Goal: Transaction & Acquisition: Purchase product/service

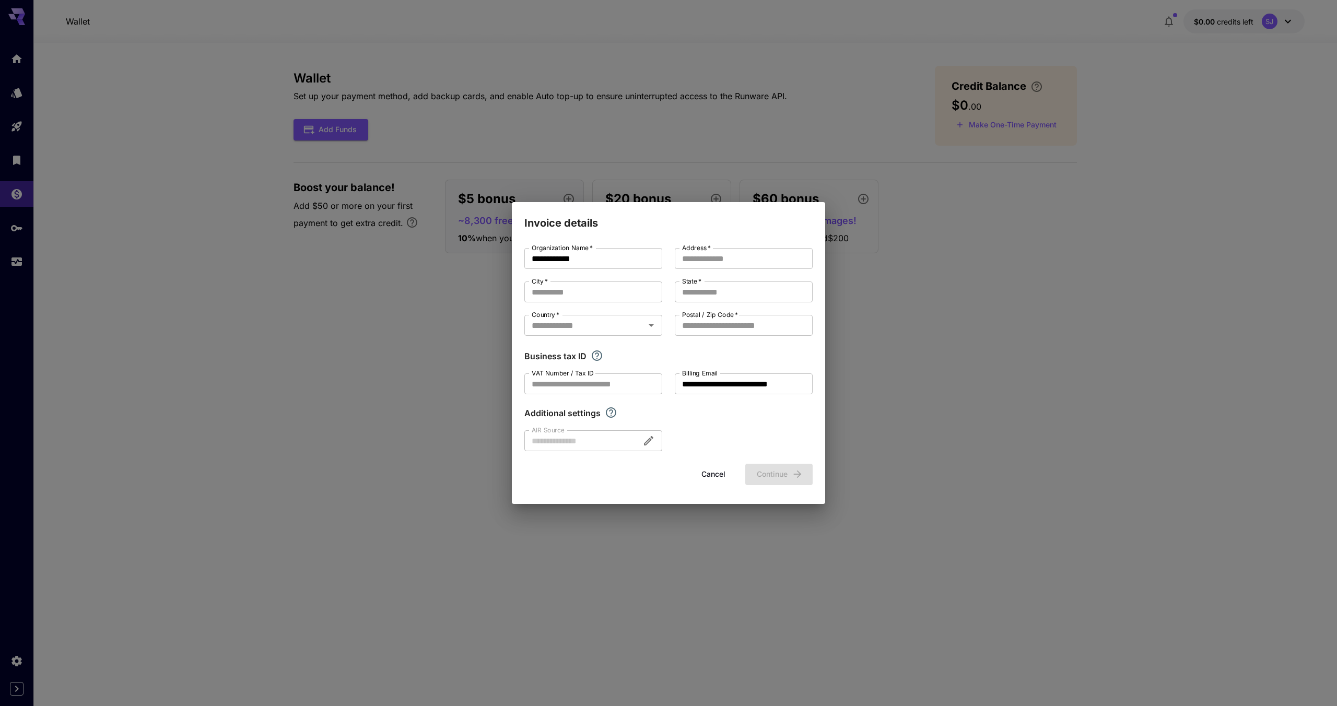
click at [984, 401] on div "**********" at bounding box center [668, 353] width 1337 height 706
click at [704, 468] on button "Cancel" at bounding box center [713, 474] width 47 height 21
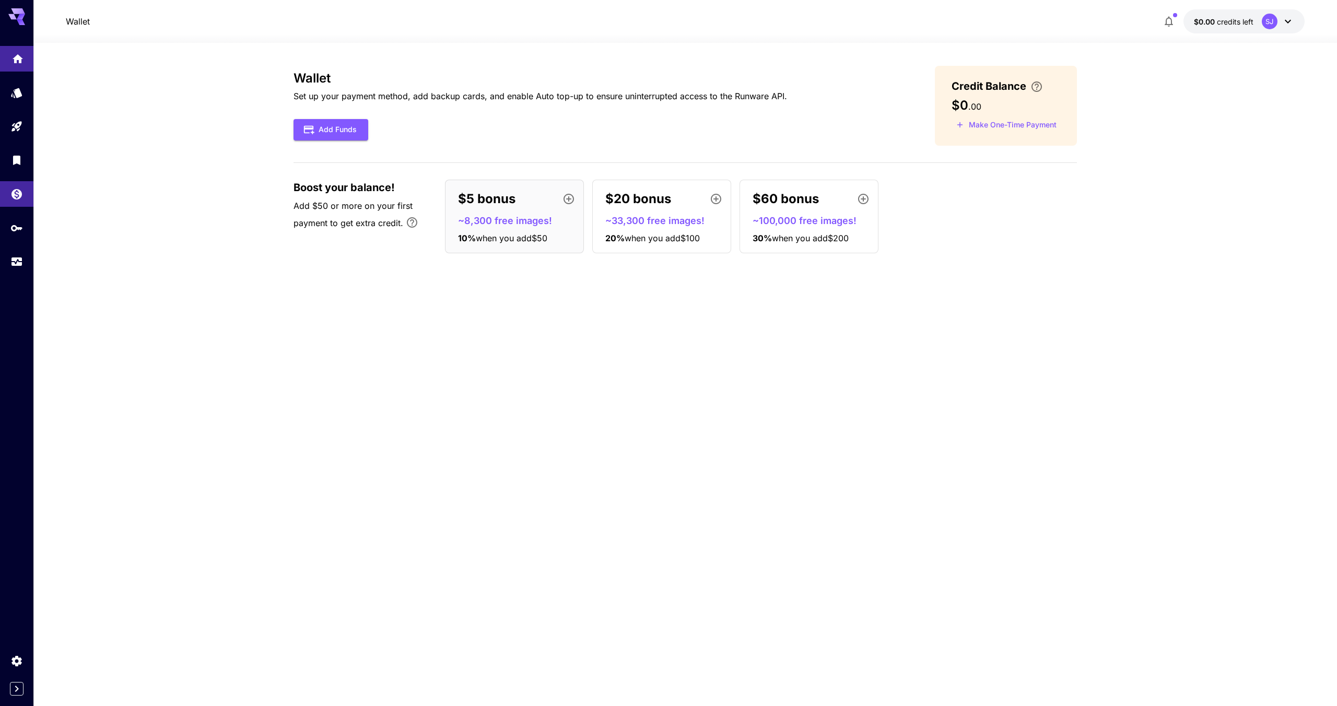
click at [15, 50] on link at bounding box center [16, 59] width 33 height 26
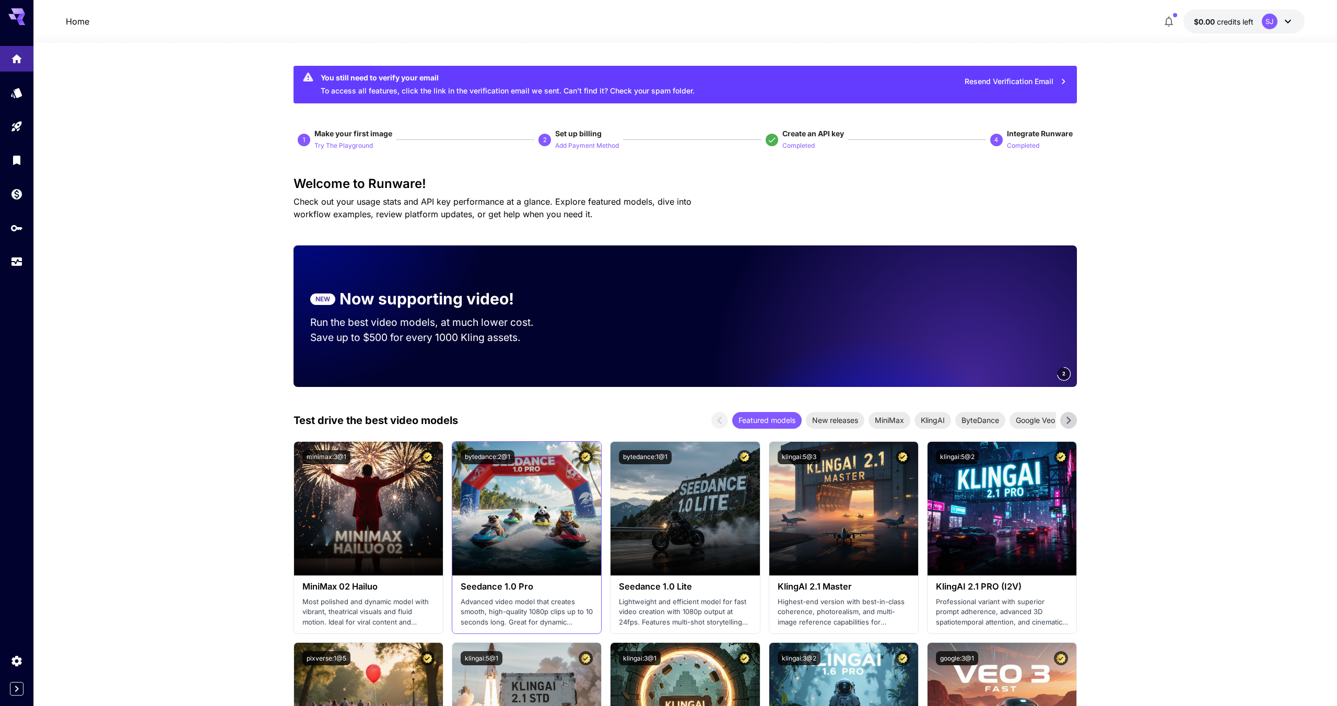
drag, startPoint x: 503, startPoint y: 468, endPoint x: 513, endPoint y: 471, distance: 10.8
click at [513, 471] on div "bytedance:2@1" at bounding box center [526, 457] width 149 height 31
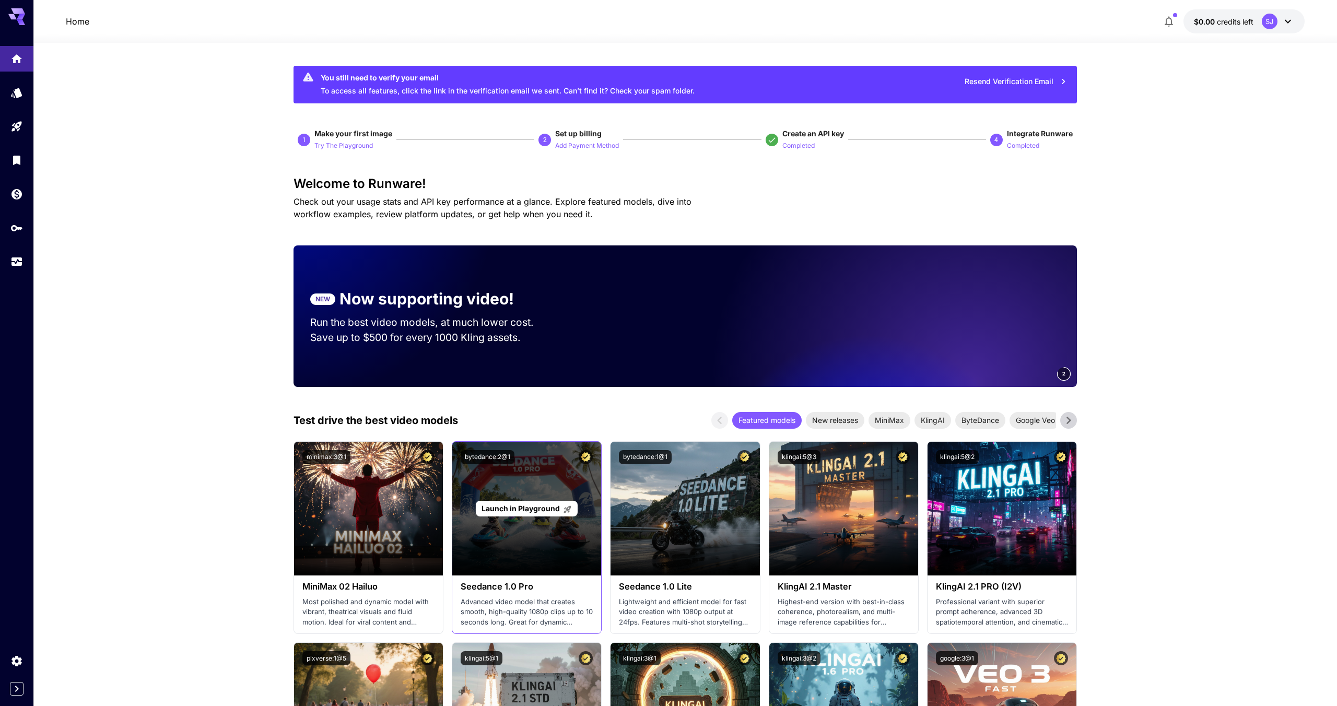
click at [522, 513] on span "Launch in Playground" at bounding box center [520, 508] width 78 height 9
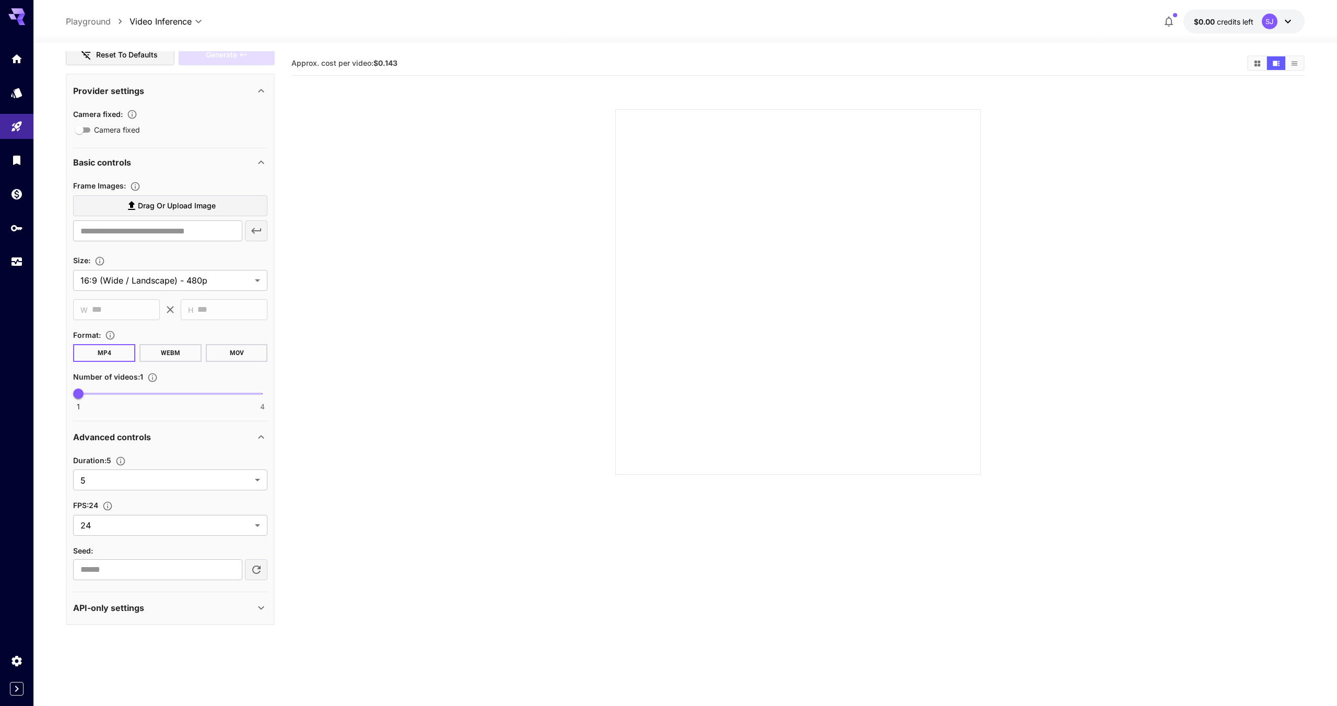
click at [230, 612] on div "API-only settings" at bounding box center [164, 608] width 182 height 13
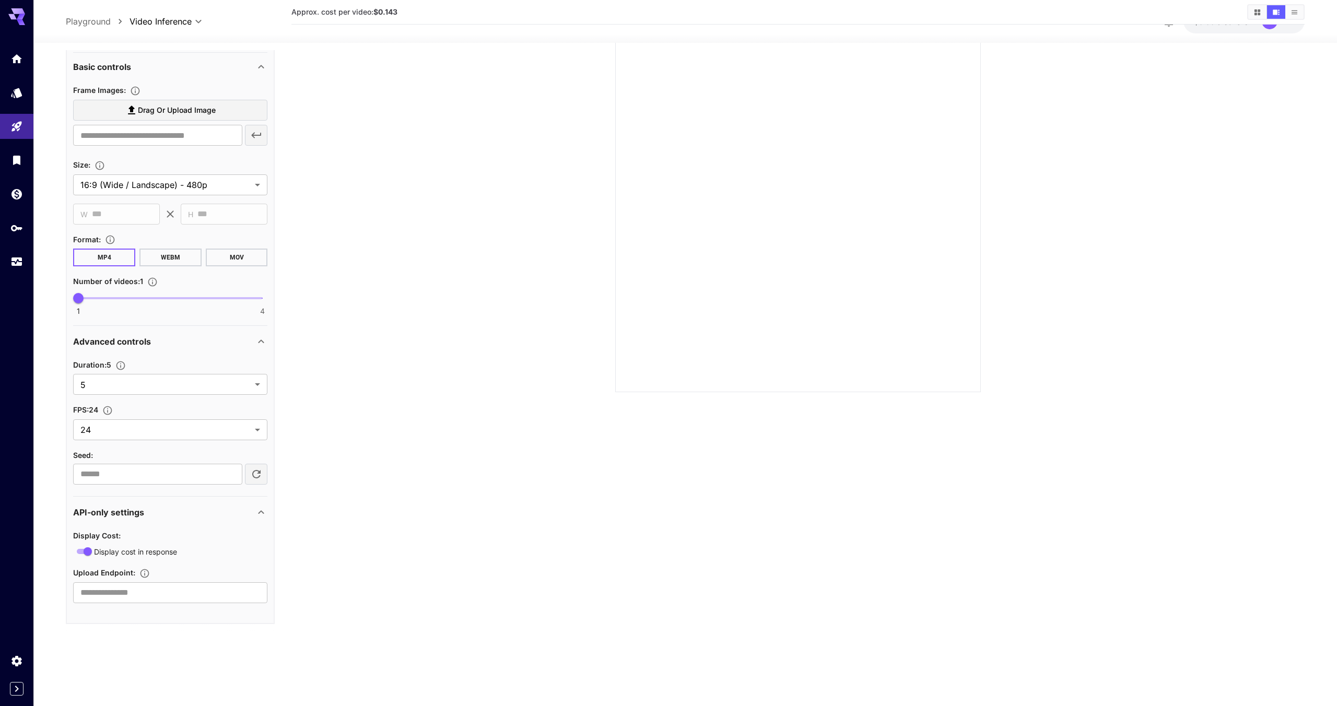
scroll to position [78, 0]
click at [18, 651] on div "Settings" at bounding box center [17, 657] width 13 height 13
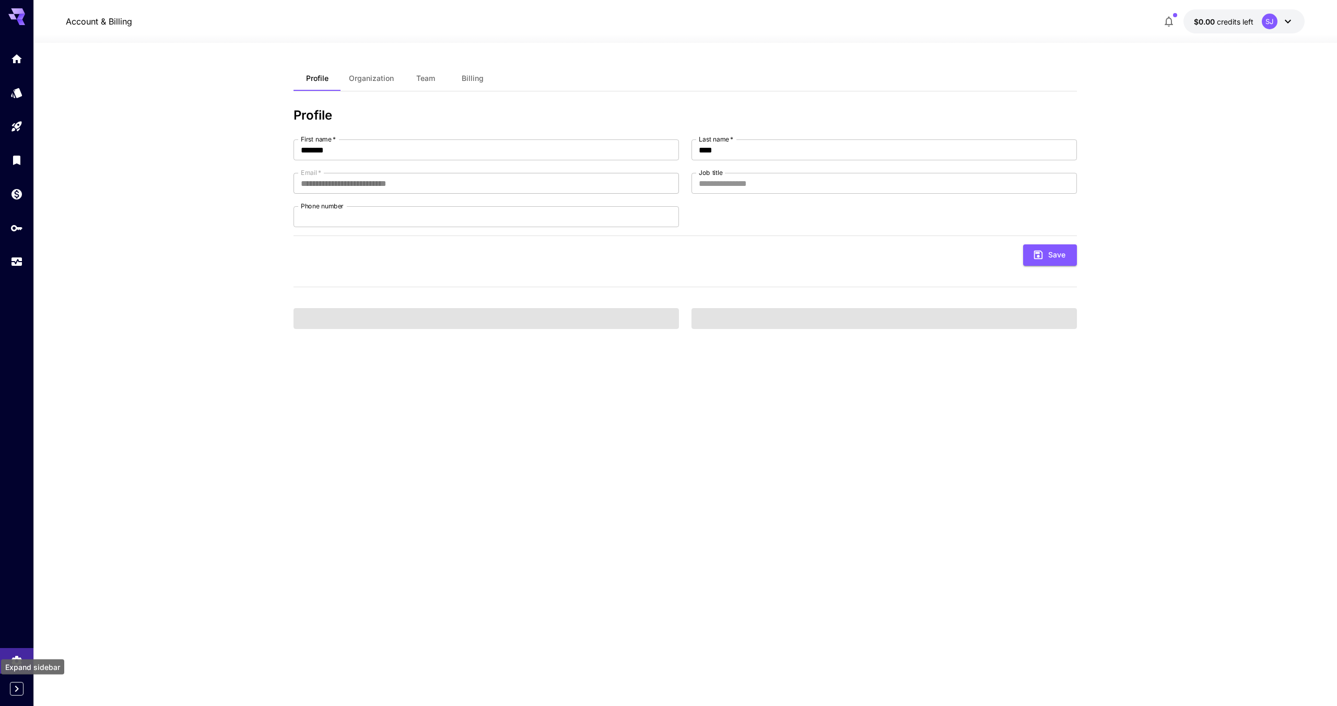
click at [18, 692] on icon "Expand sidebar" at bounding box center [16, 688] width 13 height 13
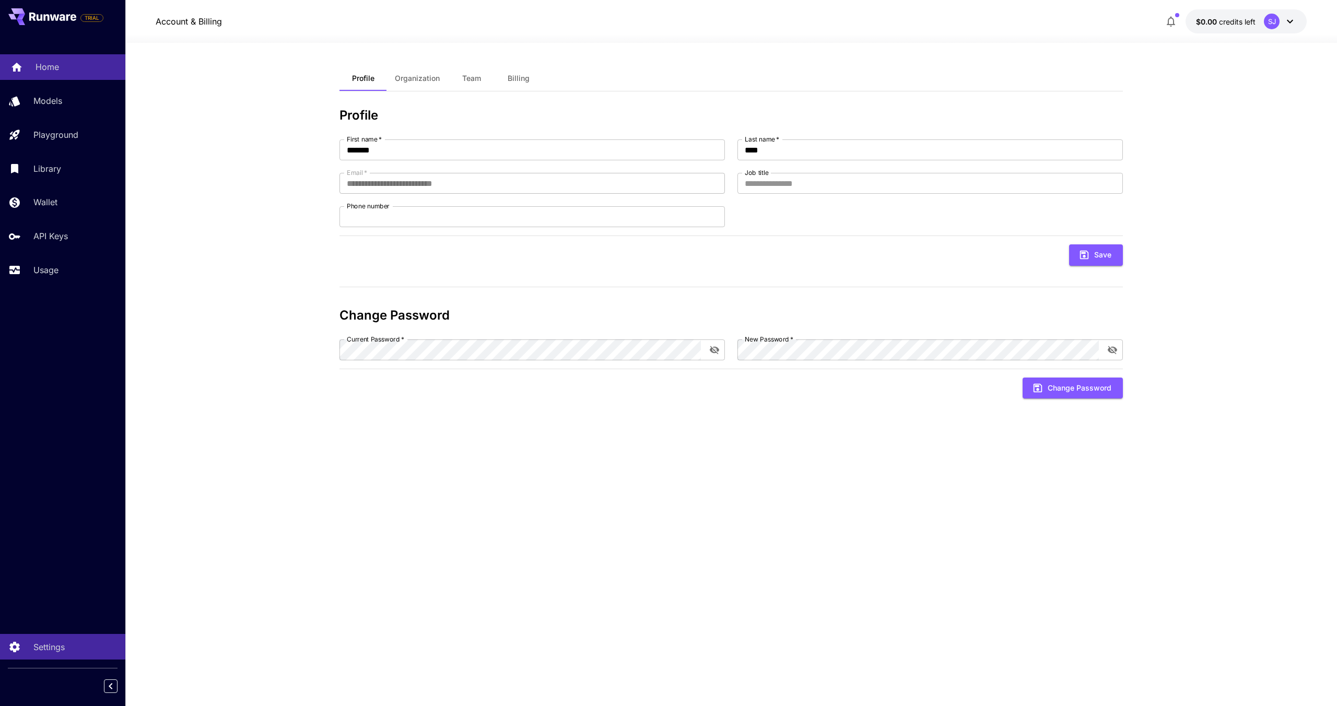
click at [70, 69] on div "Home" at bounding box center [76, 67] width 81 height 13
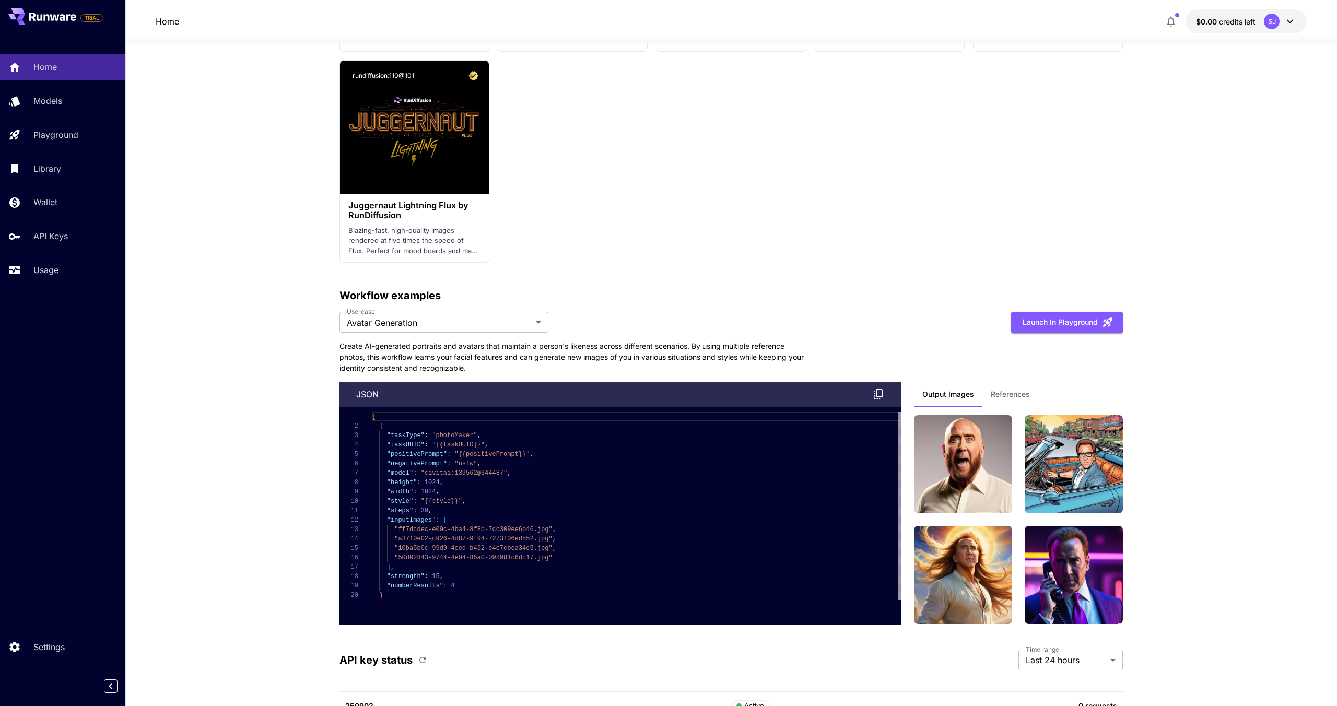
scroll to position [2228, 0]
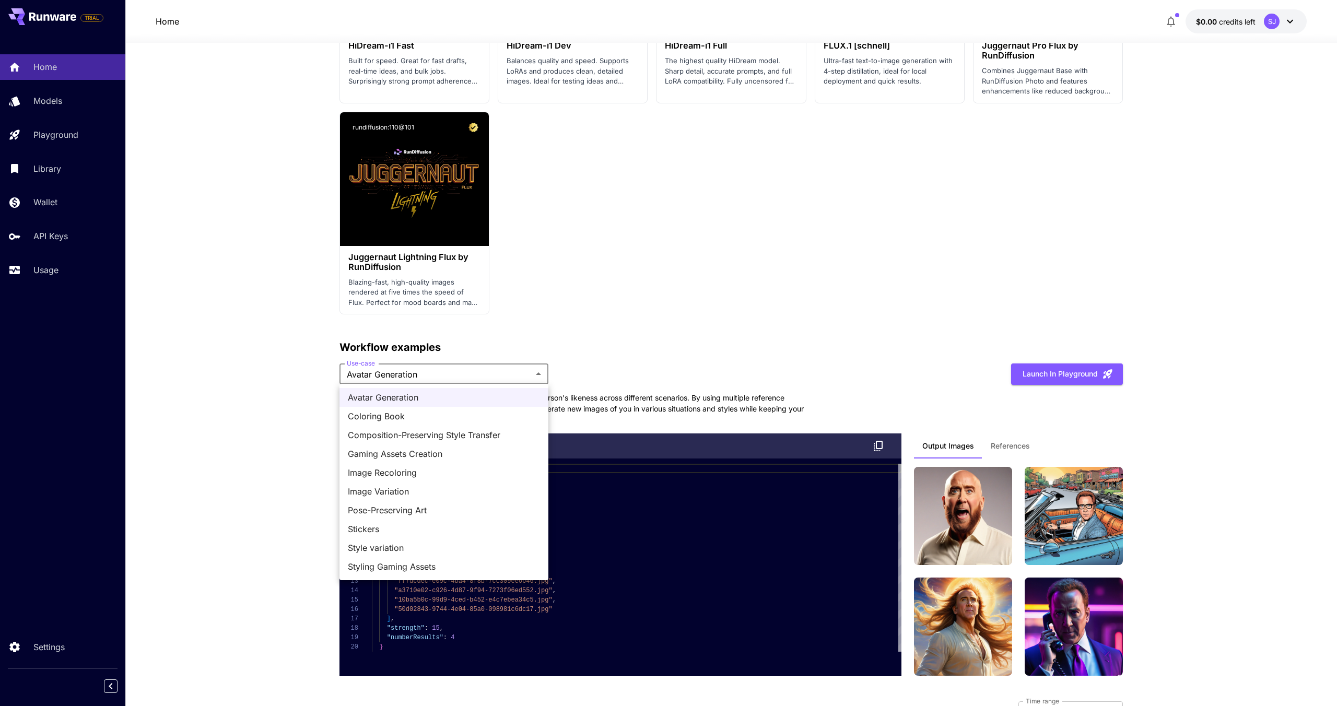
click at [718, 335] on div at bounding box center [668, 353] width 1337 height 706
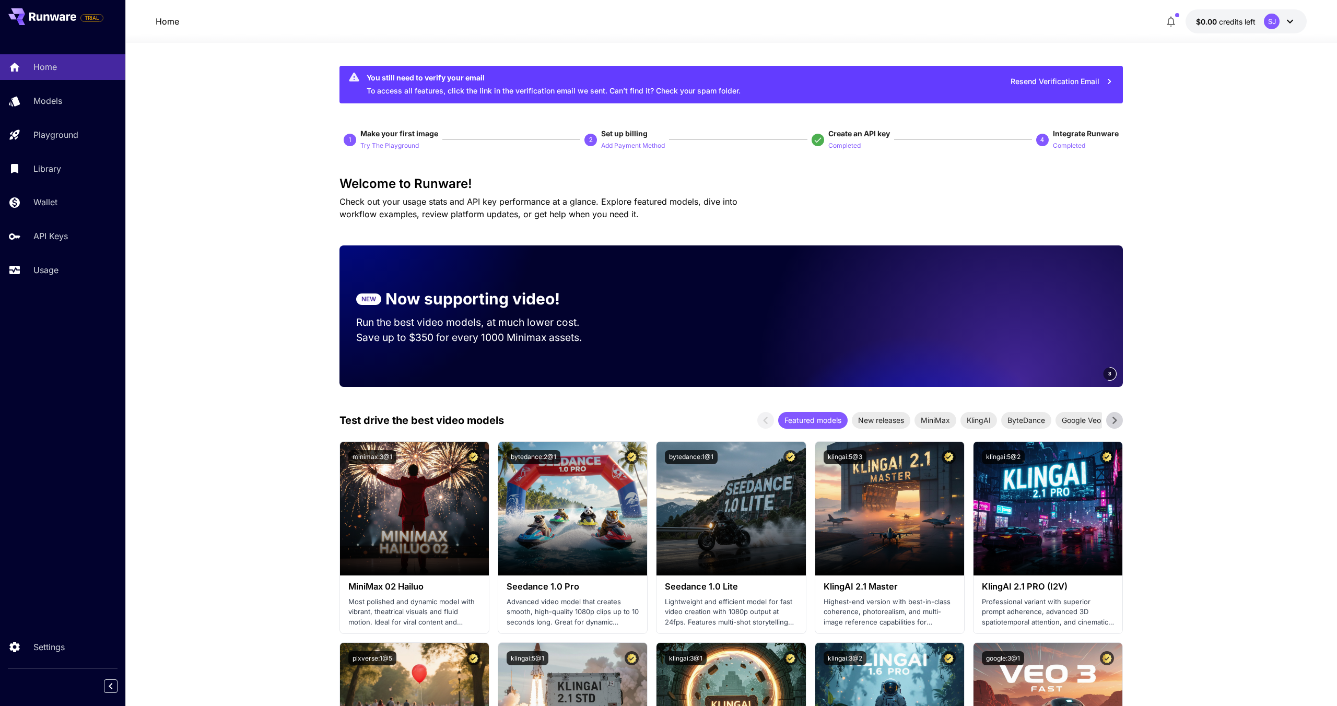
scroll to position [1, 0]
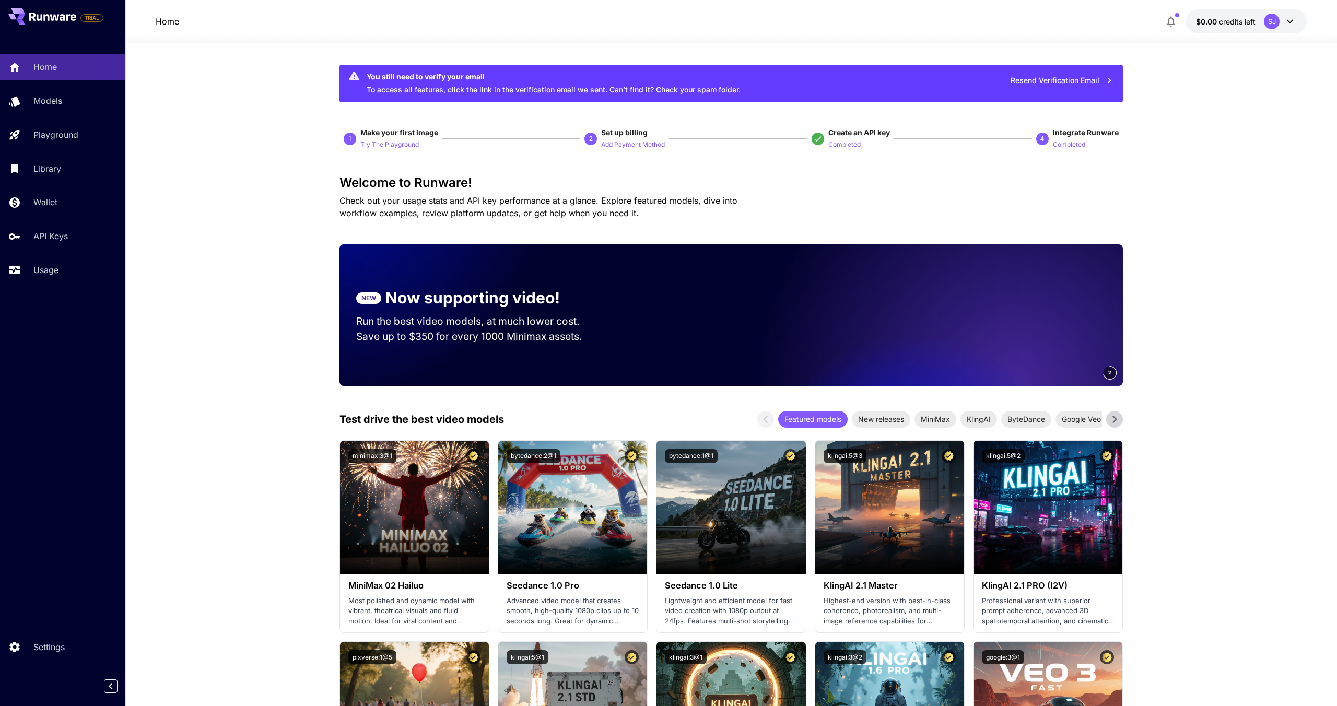
drag, startPoint x: 359, startPoint y: 174, endPoint x: 602, endPoint y: 213, distance: 245.8
click at [602, 213] on div "Welcome to Runware! Check out your usage stats and API key performance at a gla…" at bounding box center [730, 197] width 783 height 44
click at [602, 213] on p "Check out your usage stats and API key performance at a glance. Explore feature…" at bounding box center [556, 206] width 434 height 25
drag, startPoint x: 622, startPoint y: 215, endPoint x: 332, endPoint y: 186, distance: 292.2
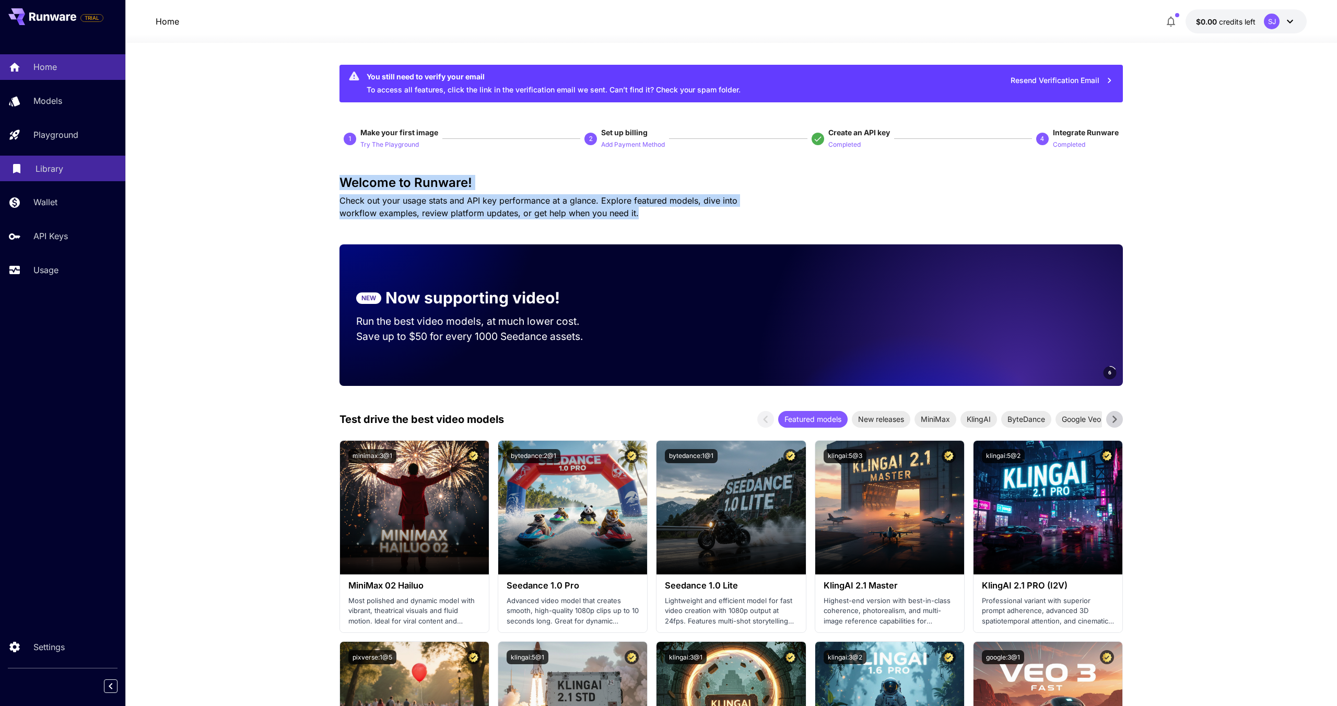
click at [61, 173] on p "Library" at bounding box center [50, 168] width 28 height 13
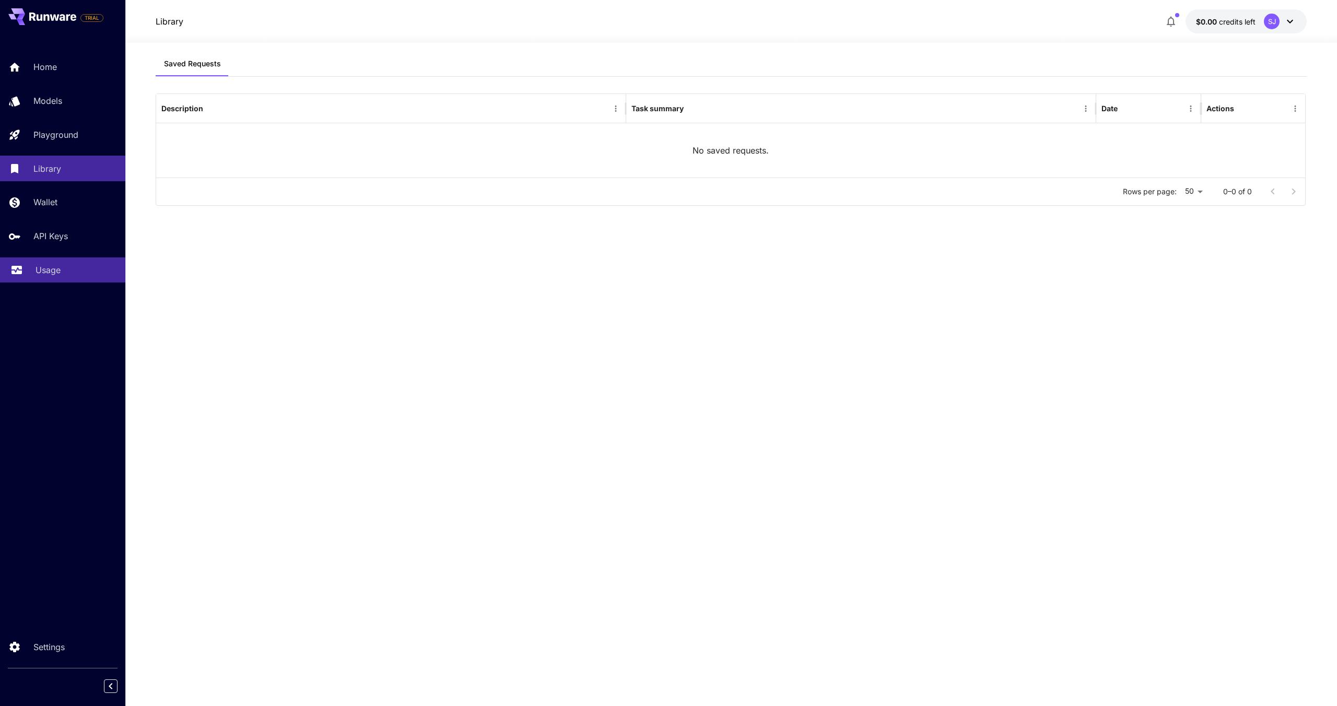
click at [65, 282] on link "Usage" at bounding box center [62, 270] width 125 height 26
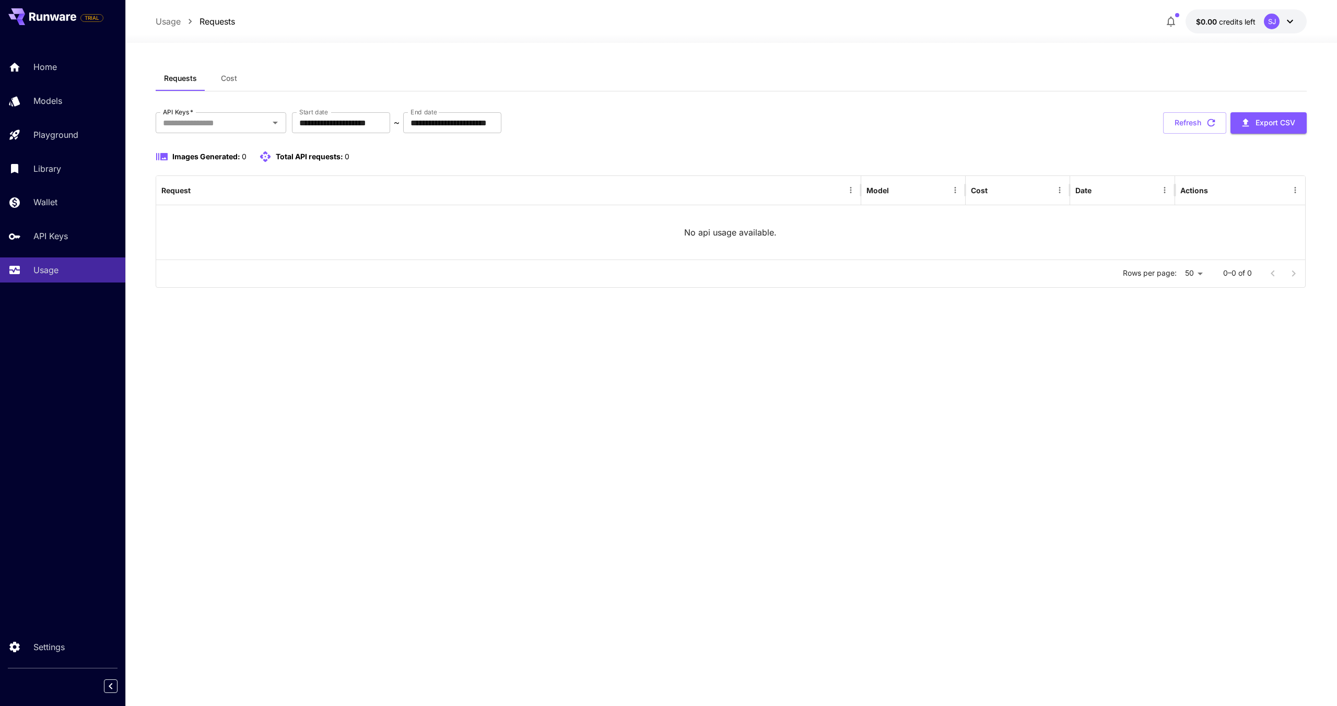
click at [1265, 22] on div "SJ" at bounding box center [1272, 22] width 16 height 16
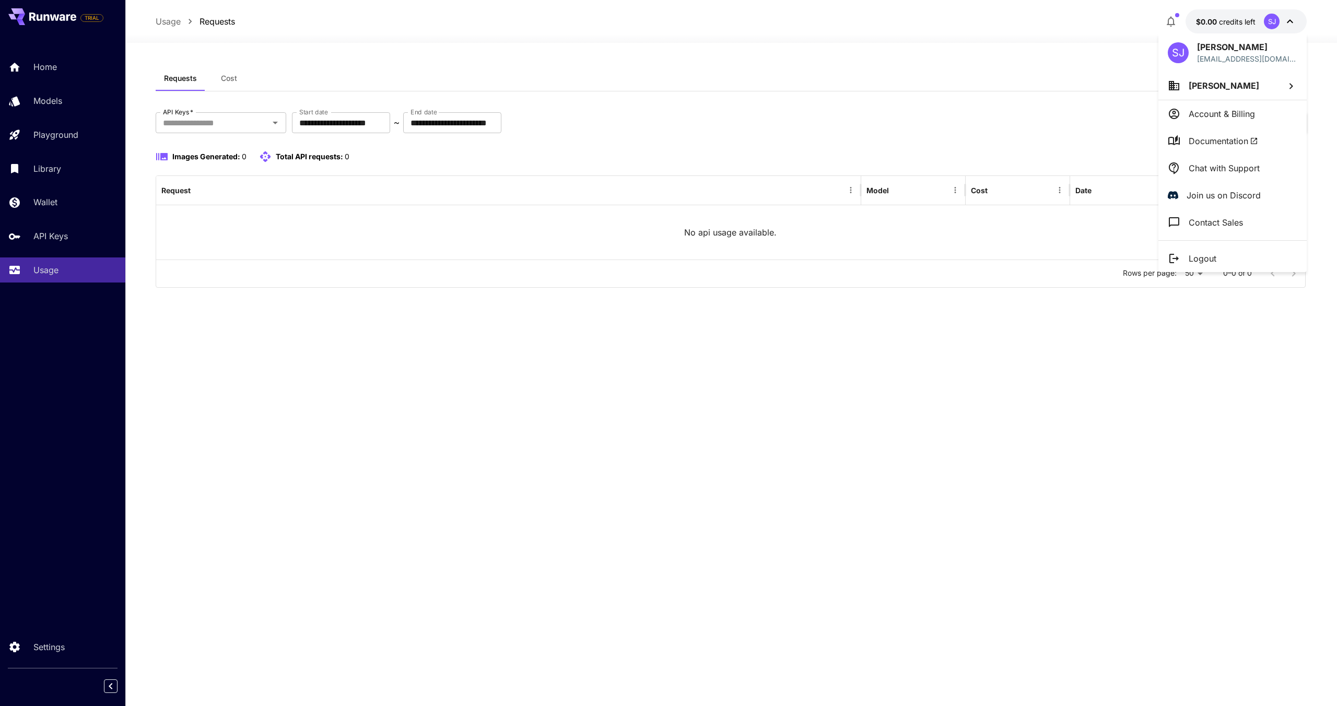
click at [1232, 141] on span "Documentation" at bounding box center [1222, 141] width 69 height 13
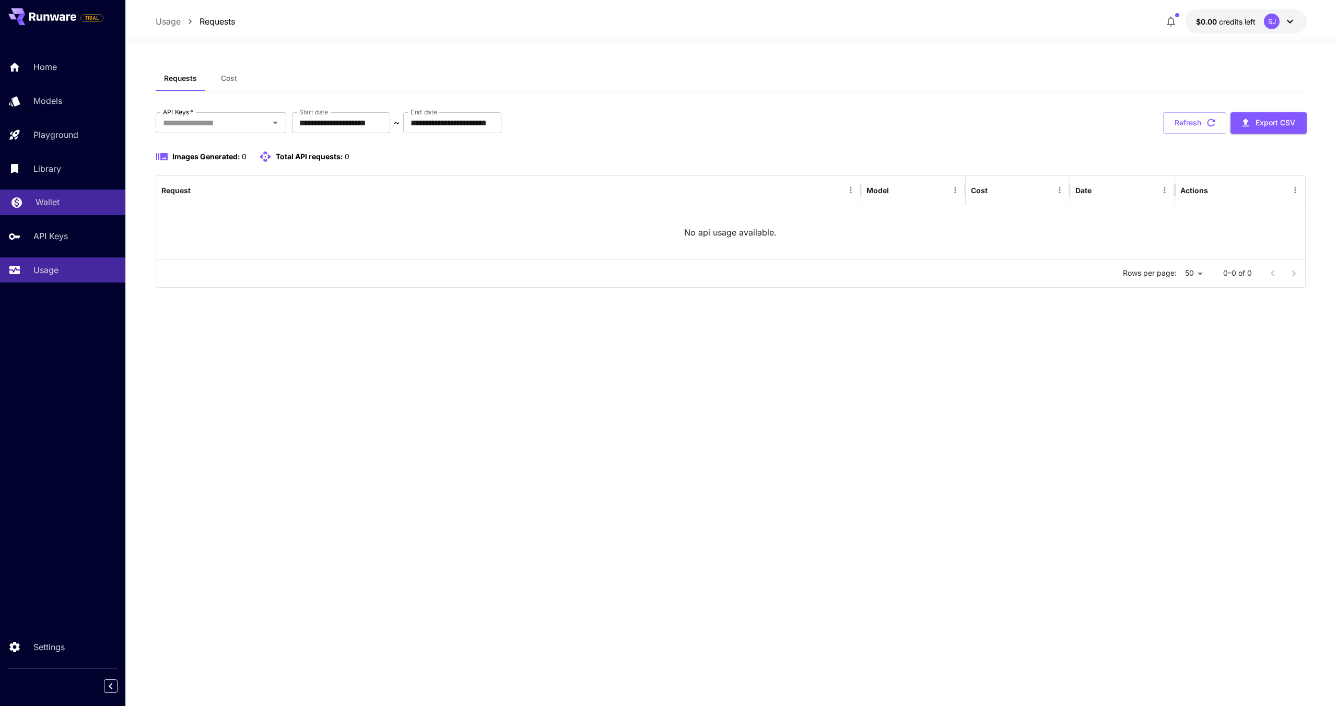
drag, startPoint x: 60, startPoint y: 199, endPoint x: 60, endPoint y: 213, distance: 14.1
click at [60, 199] on div "Wallet" at bounding box center [76, 202] width 81 height 13
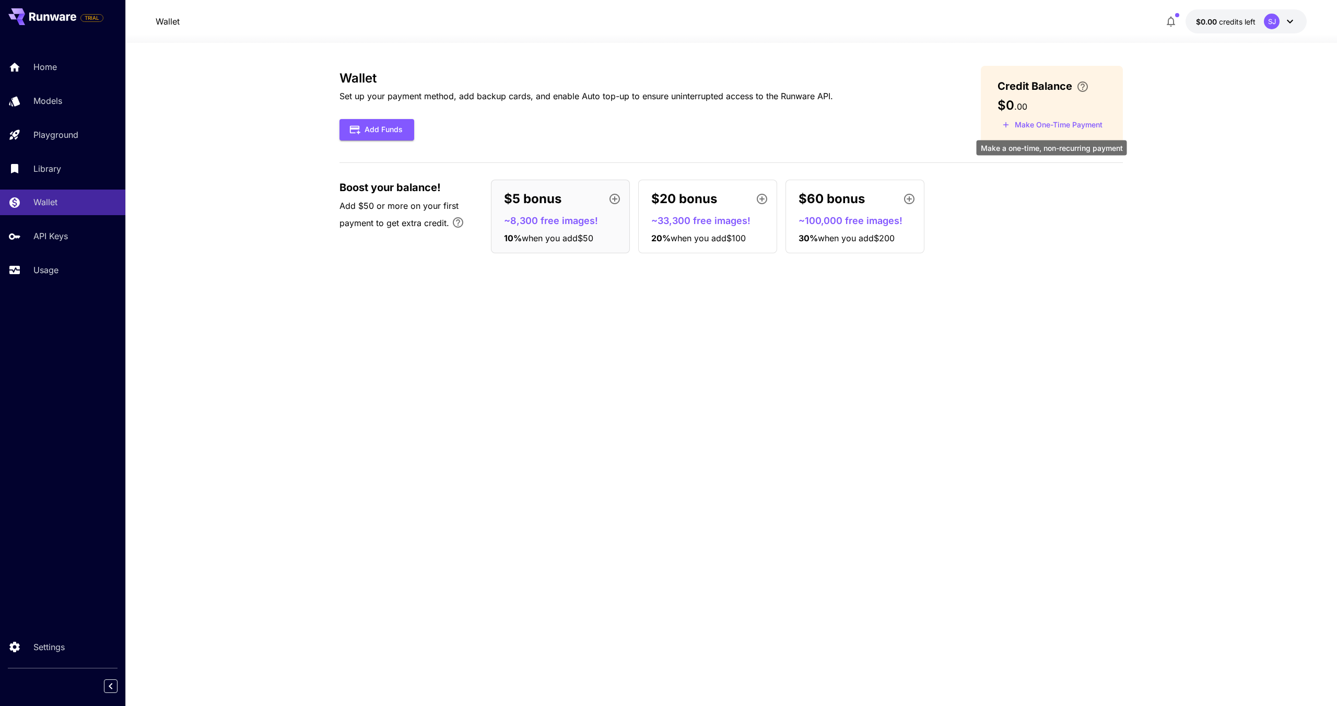
click at [1088, 127] on button "Make One-Time Payment" at bounding box center [1052, 125] width 110 height 16
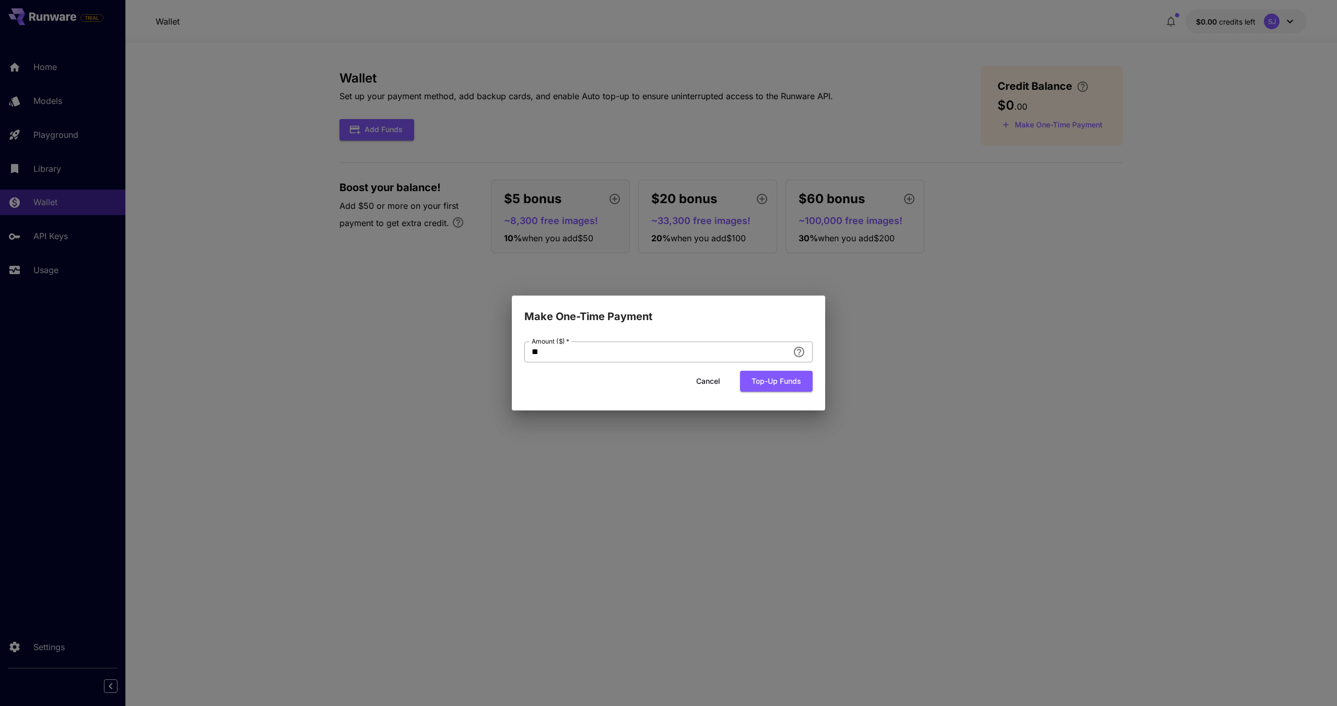
click at [789, 352] on div "** Amount ($)   *" at bounding box center [668, 351] width 288 height 21
click at [799, 352] on body "TRIAL Home Models Playground Library Wallet API Keys Usage Settings Wallet $0.0…" at bounding box center [668, 353] width 1337 height 706
click at [653, 358] on input "**" at bounding box center [656, 351] width 264 height 21
click at [705, 386] on button "Cancel" at bounding box center [708, 381] width 47 height 21
